Goal: Task Accomplishment & Management: Complete application form

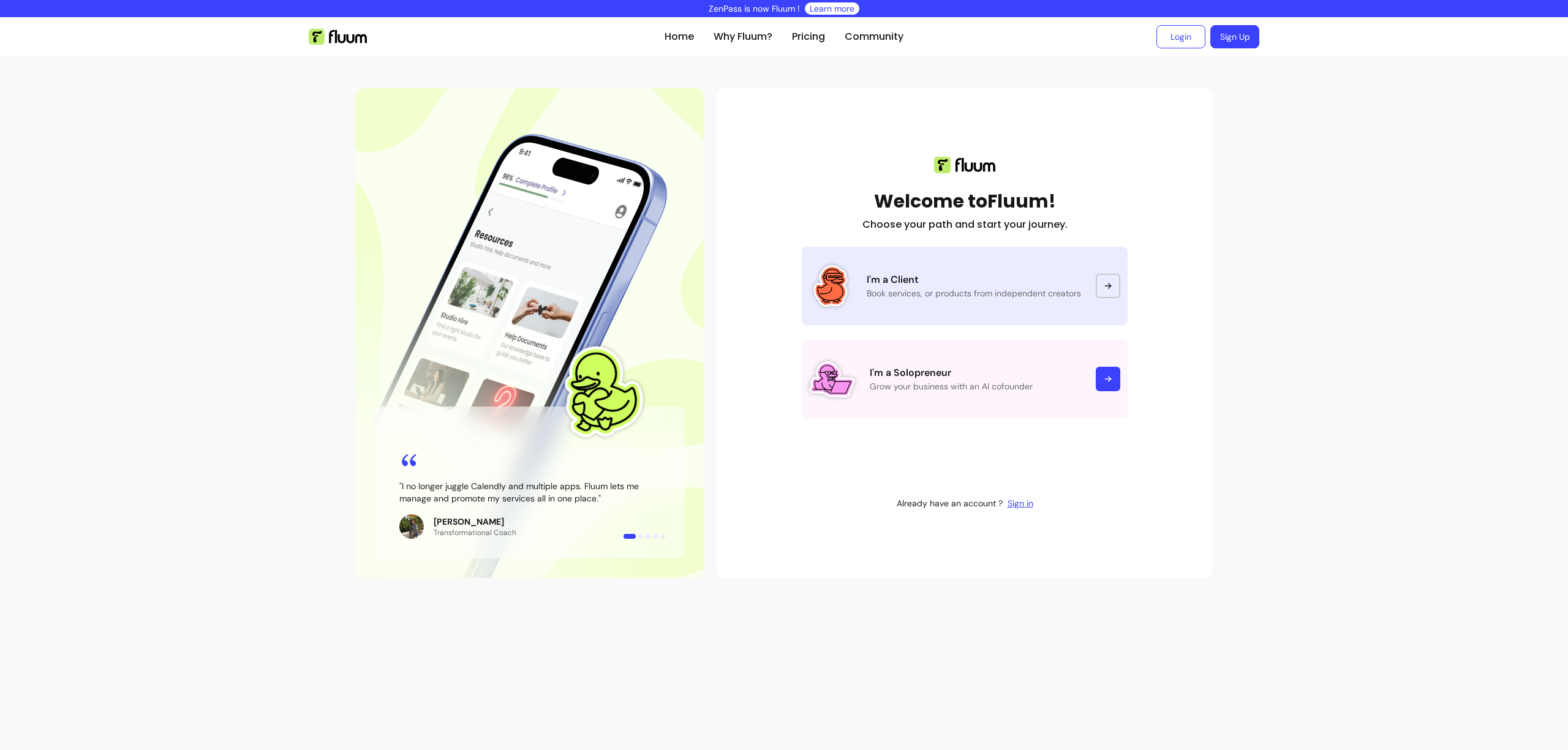
click at [930, 307] on link "I'm a Client Book services, or products from independent creators" at bounding box center [965, 286] width 326 height 78
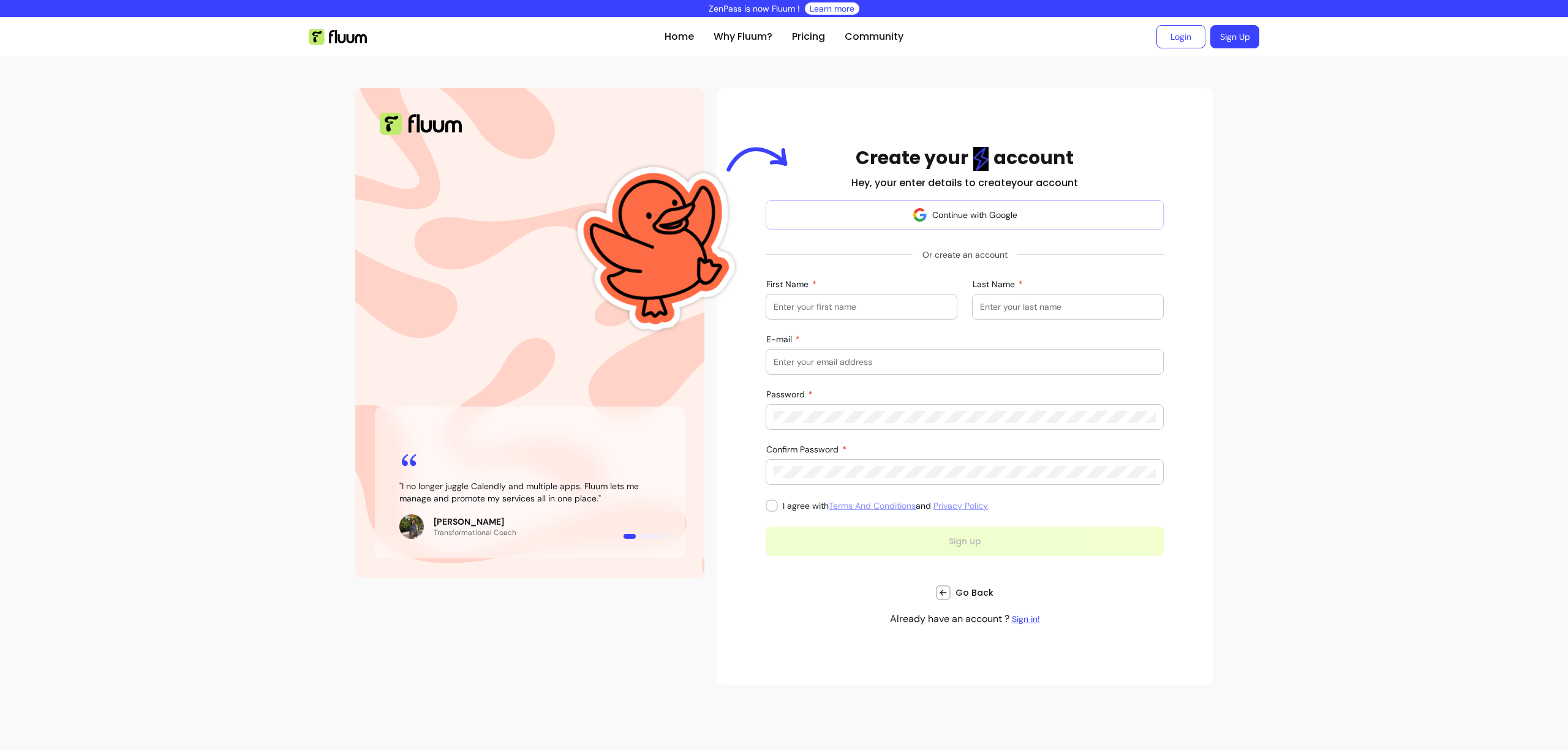
click at [912, 304] on input "First Name" at bounding box center [861, 307] width 176 height 12
